Goal: Transaction & Acquisition: Purchase product/service

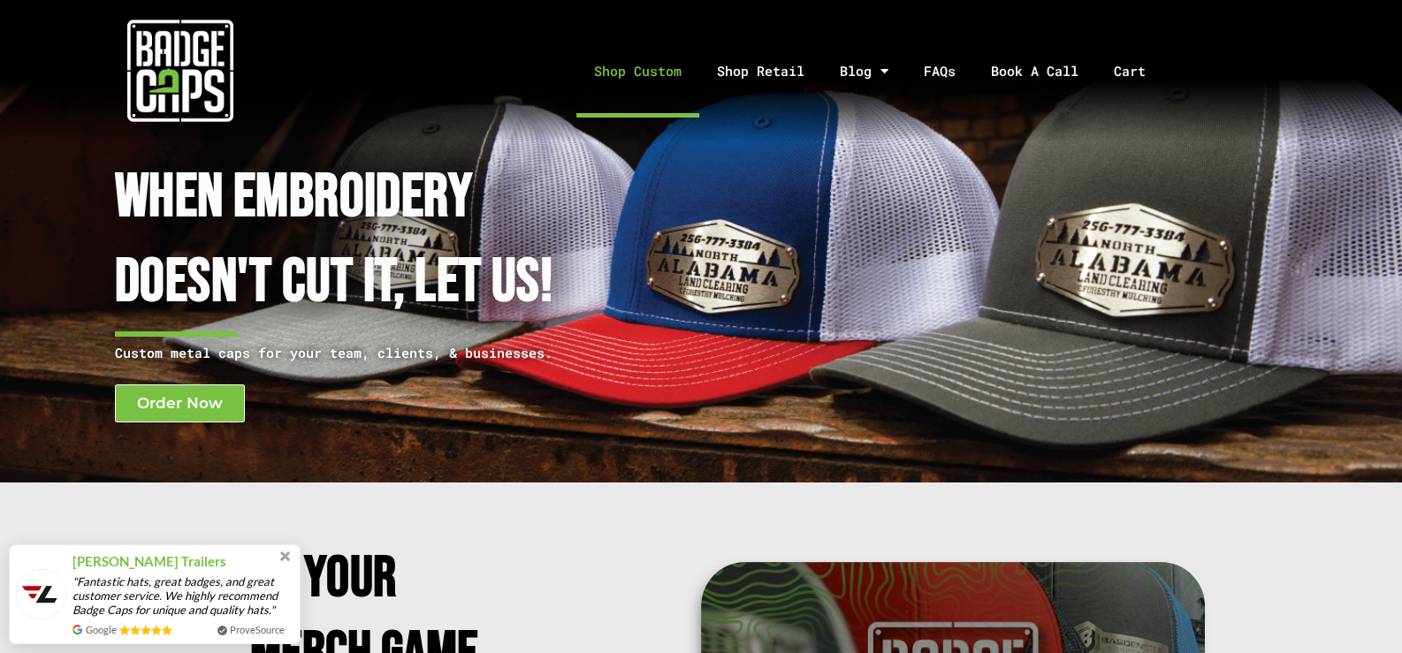
click at [656, 74] on link "Shop Custom" at bounding box center [637, 71] width 123 height 93
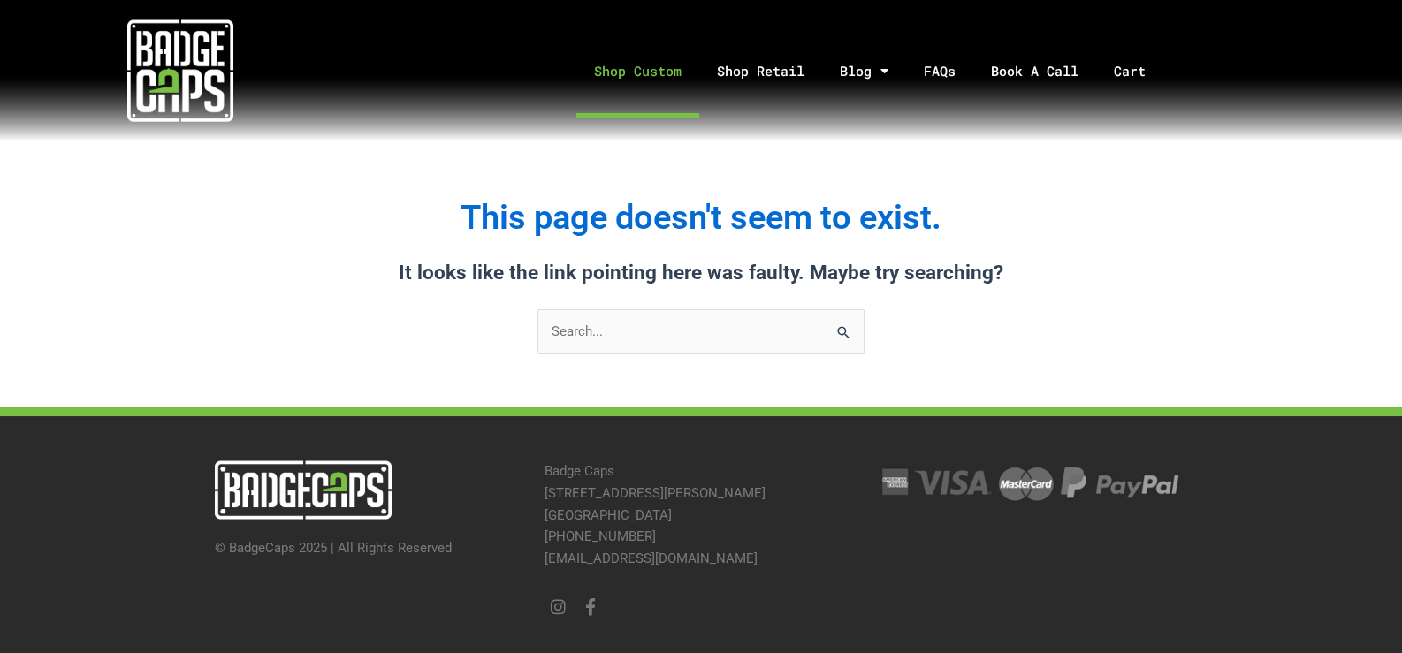
click at [659, 68] on link "Shop Custom" at bounding box center [637, 71] width 123 height 93
click at [767, 65] on link "Shop Retail" at bounding box center [760, 71] width 123 height 93
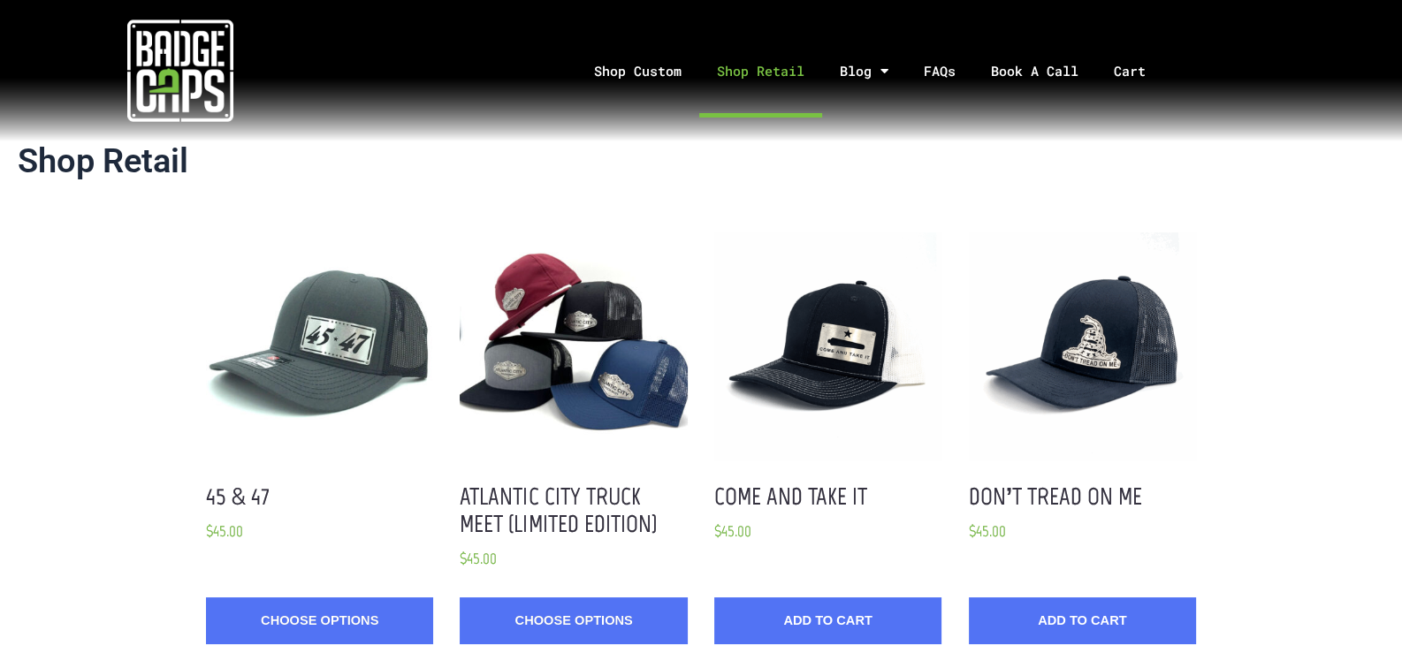
drag, startPoint x: 1388, startPoint y: 168, endPoint x: 1026, endPoint y: 179, distance: 362.7
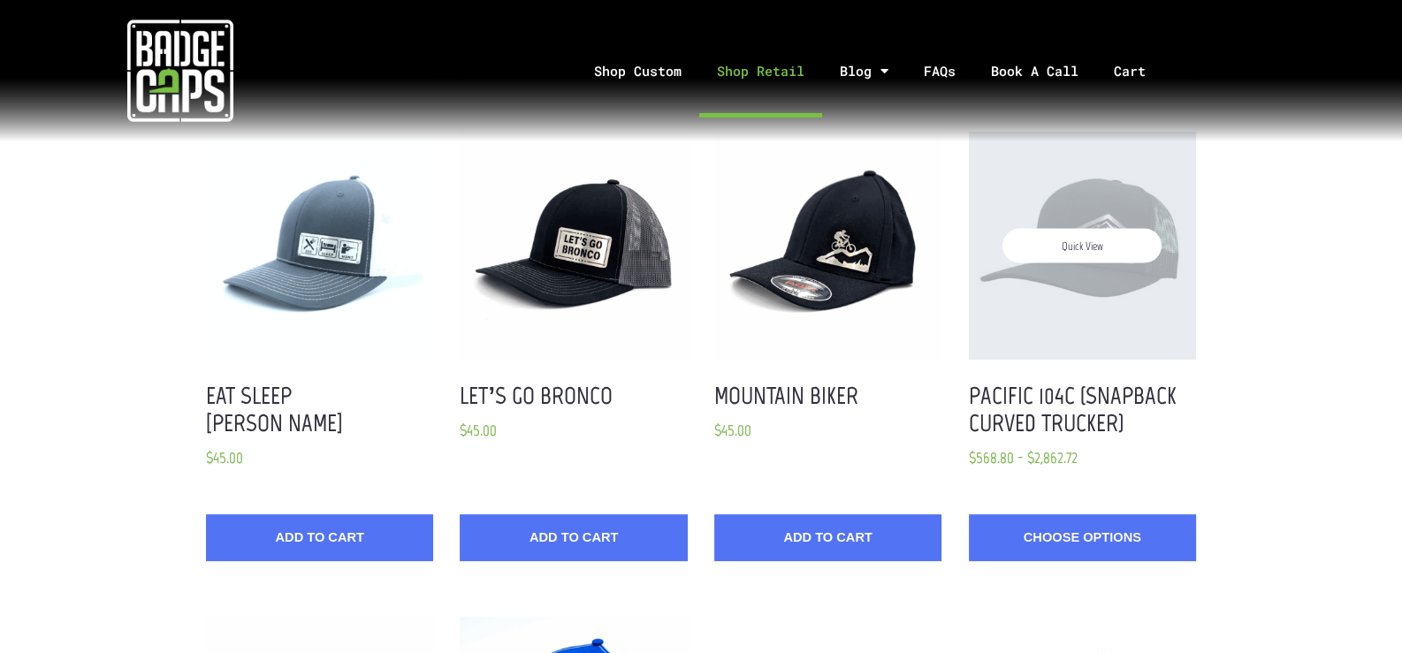
scroll to position [577, 0]
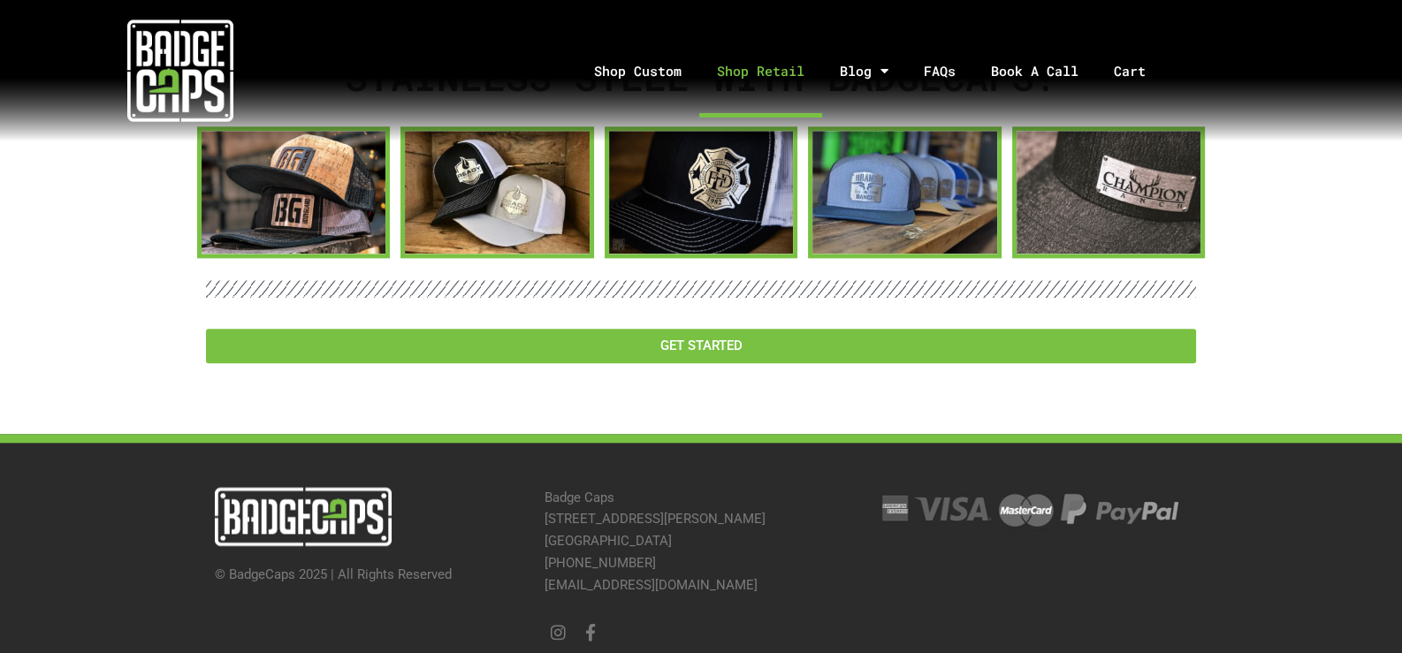
scroll to position [2627, 0]
